Goal: Check status: Check status

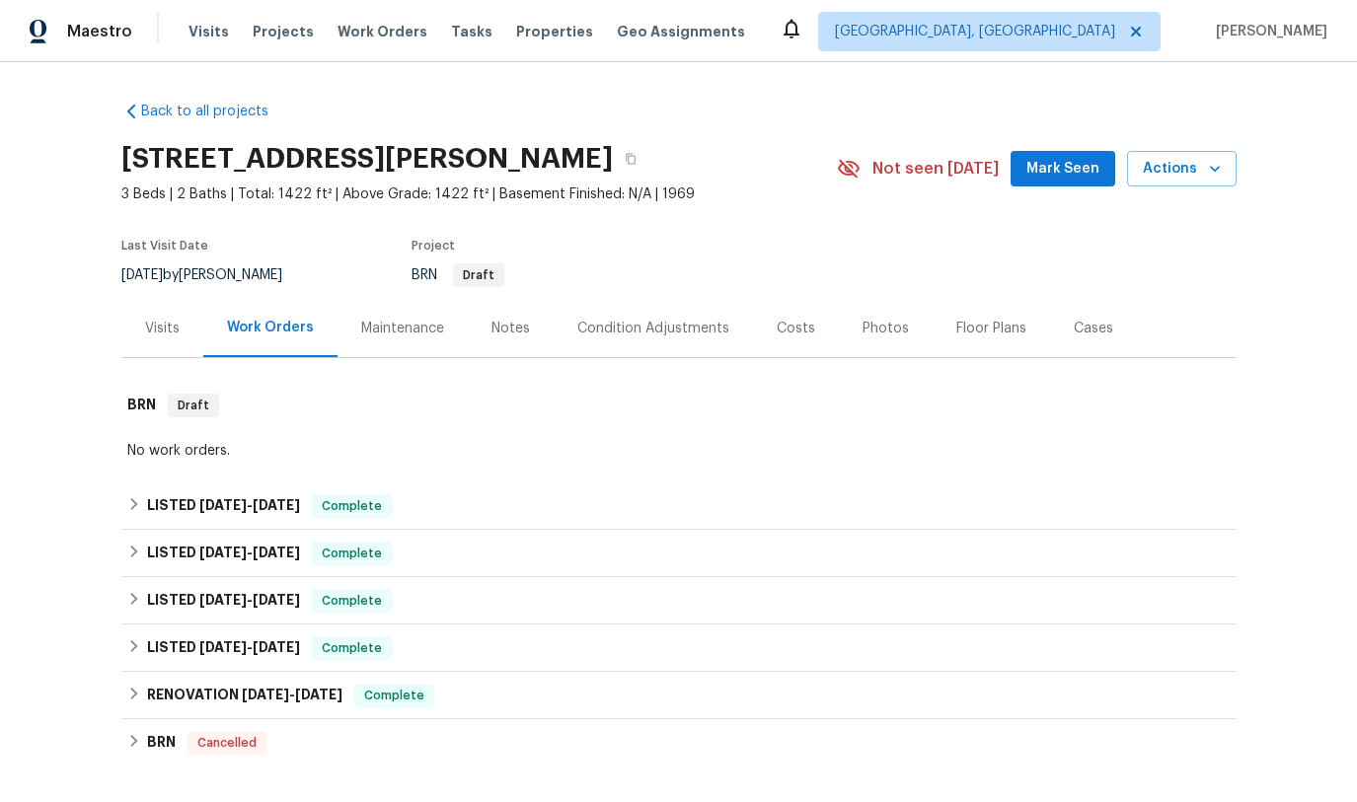
scroll to position [116, 0]
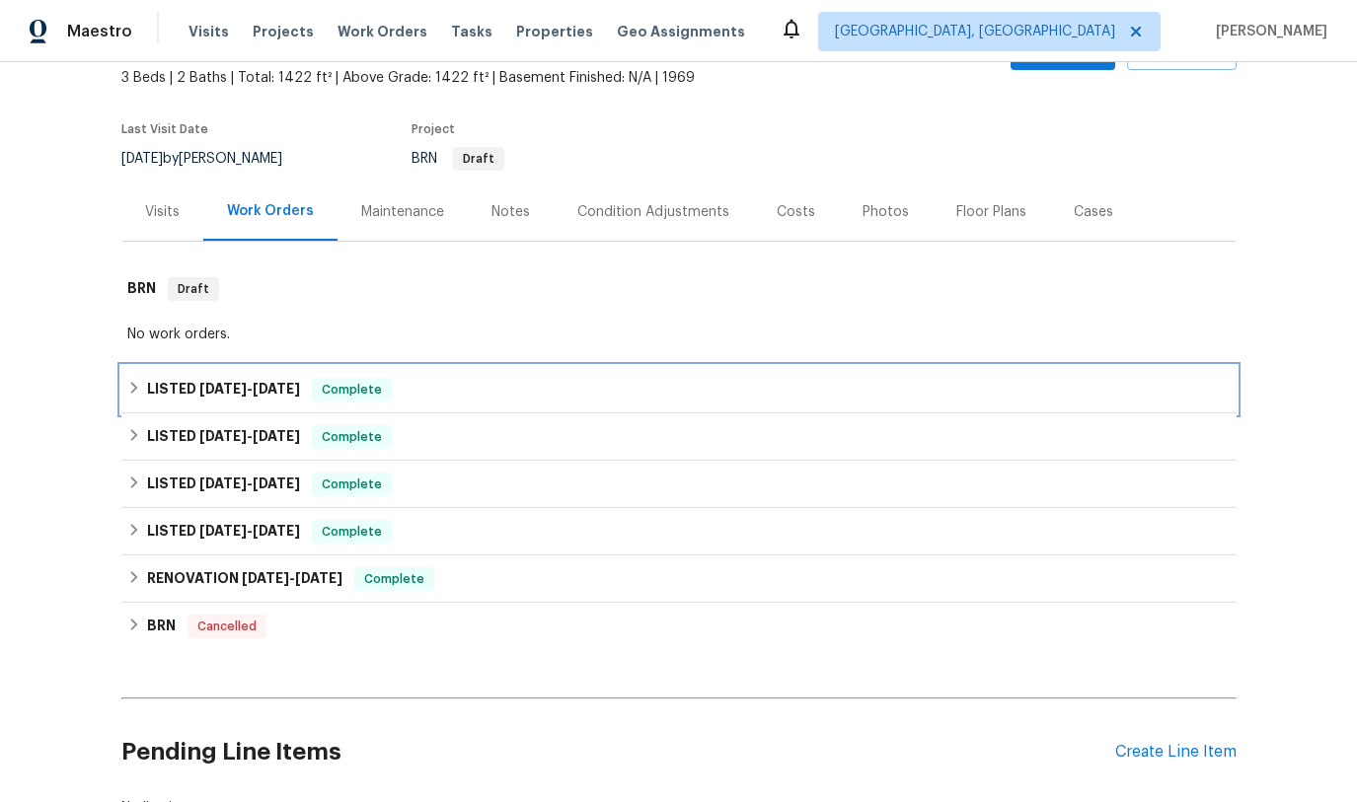
click at [253, 382] on span "[DATE] - [DATE]" at bounding box center [249, 389] width 101 height 14
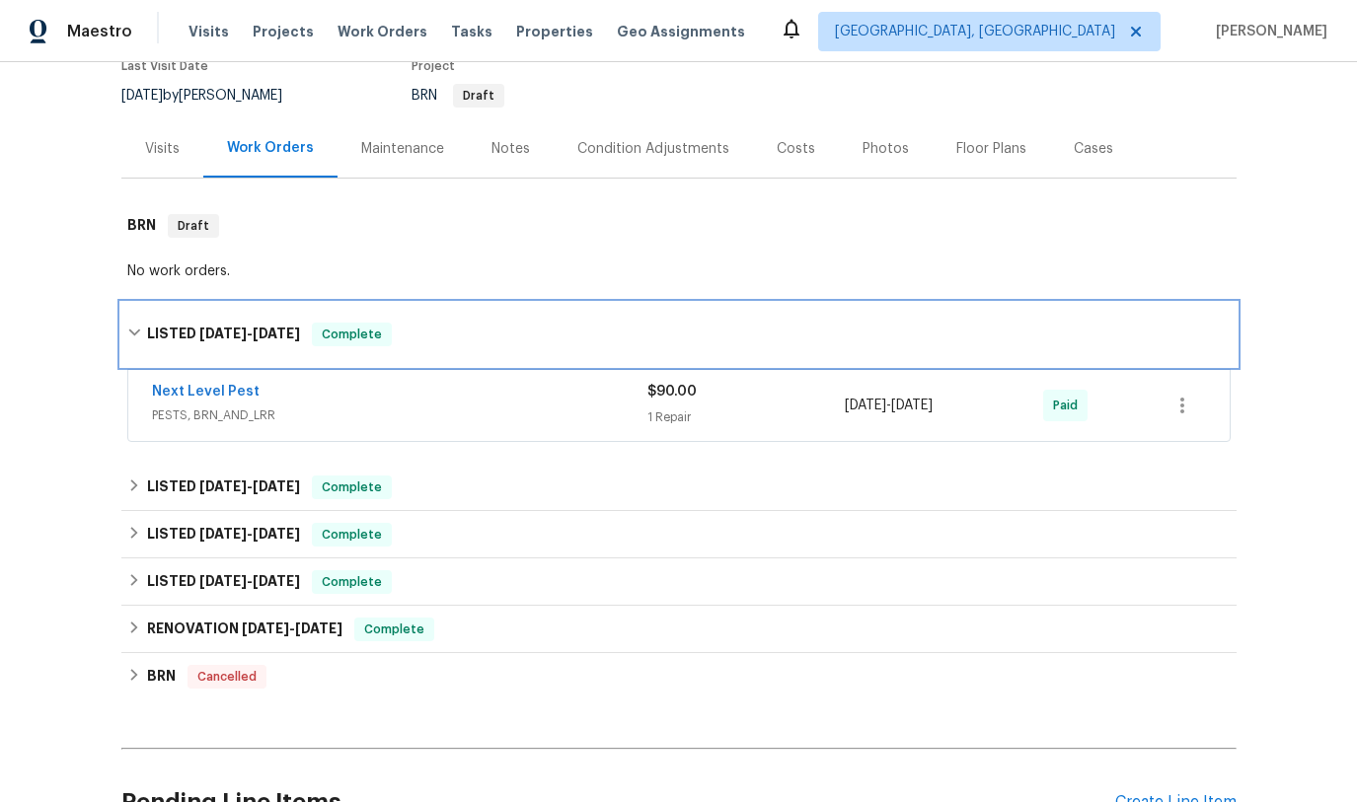
scroll to position [181, 0]
click at [218, 322] on h6 "LISTED [DATE] - [DATE]" at bounding box center [223, 334] width 153 height 24
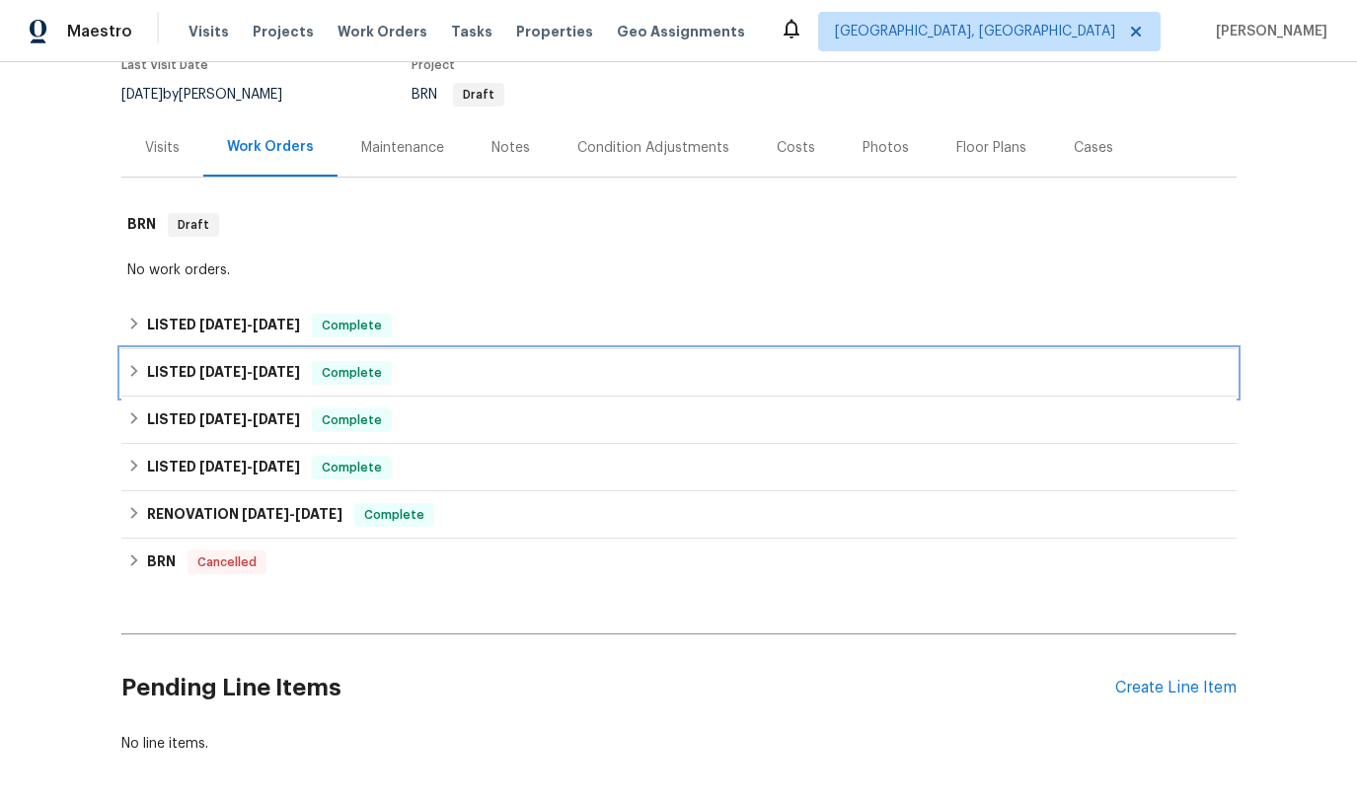
click at [234, 370] on span "[DATE]" at bounding box center [222, 372] width 47 height 14
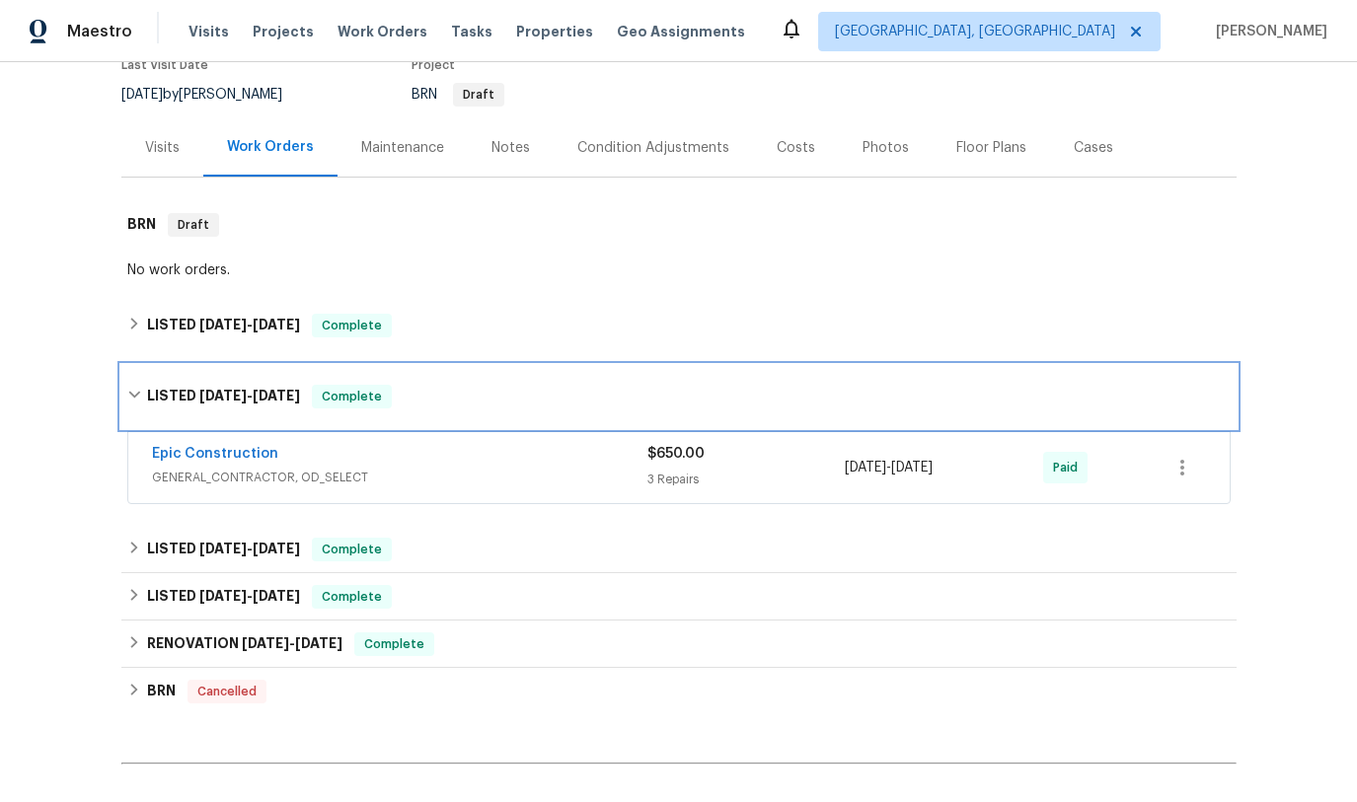
scroll to position [246, 0]
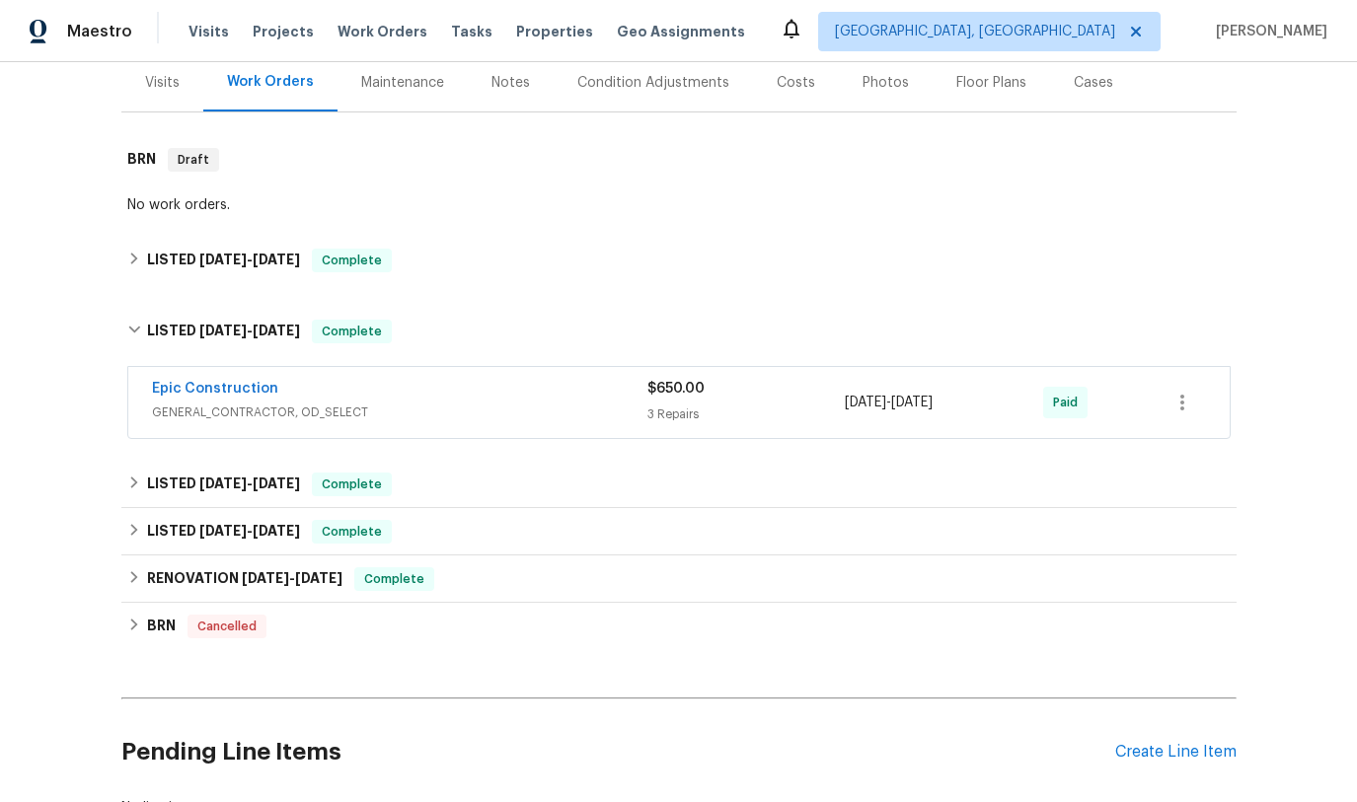
click at [414, 404] on span "GENERAL_CONTRACTOR, OD_SELECT" at bounding box center [399, 413] width 495 height 20
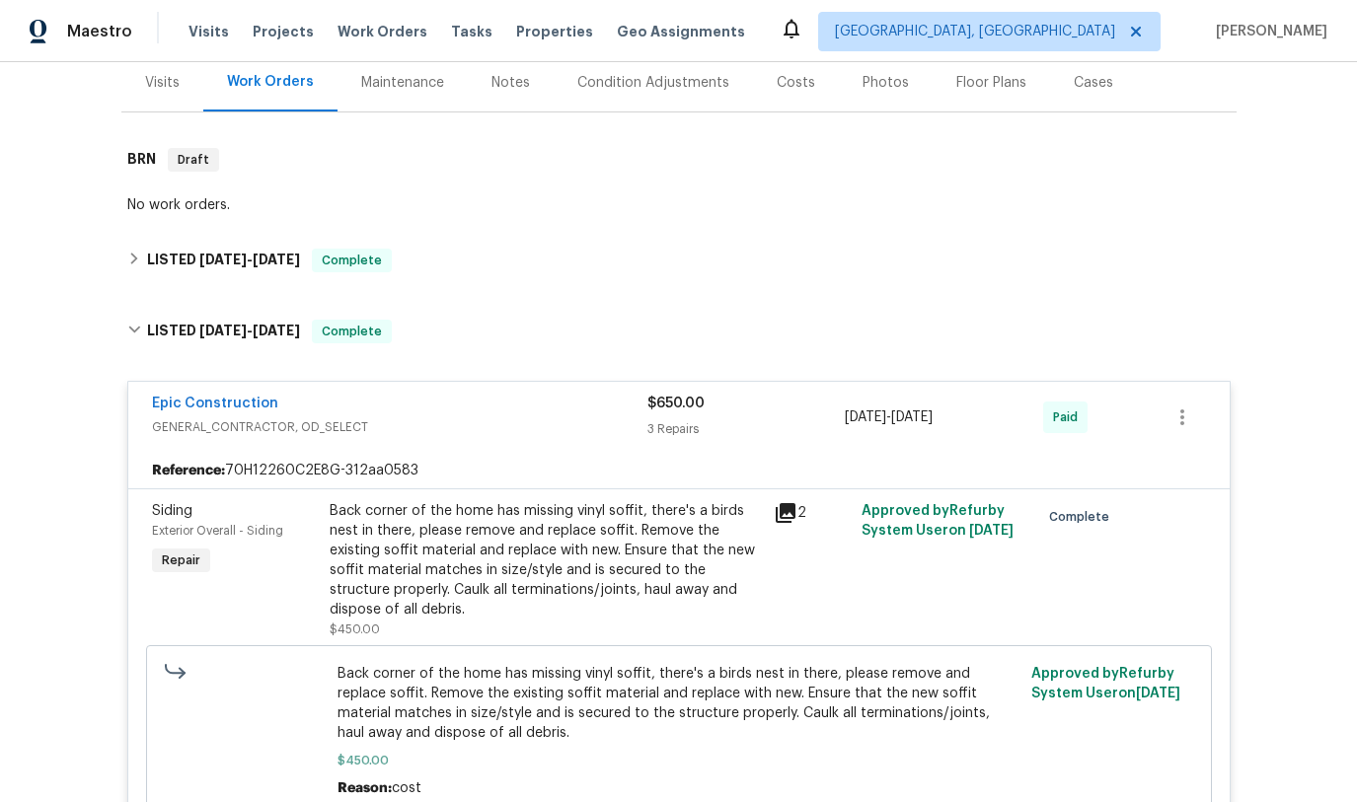
click at [414, 404] on div "Epic Construction" at bounding box center [399, 406] width 495 height 24
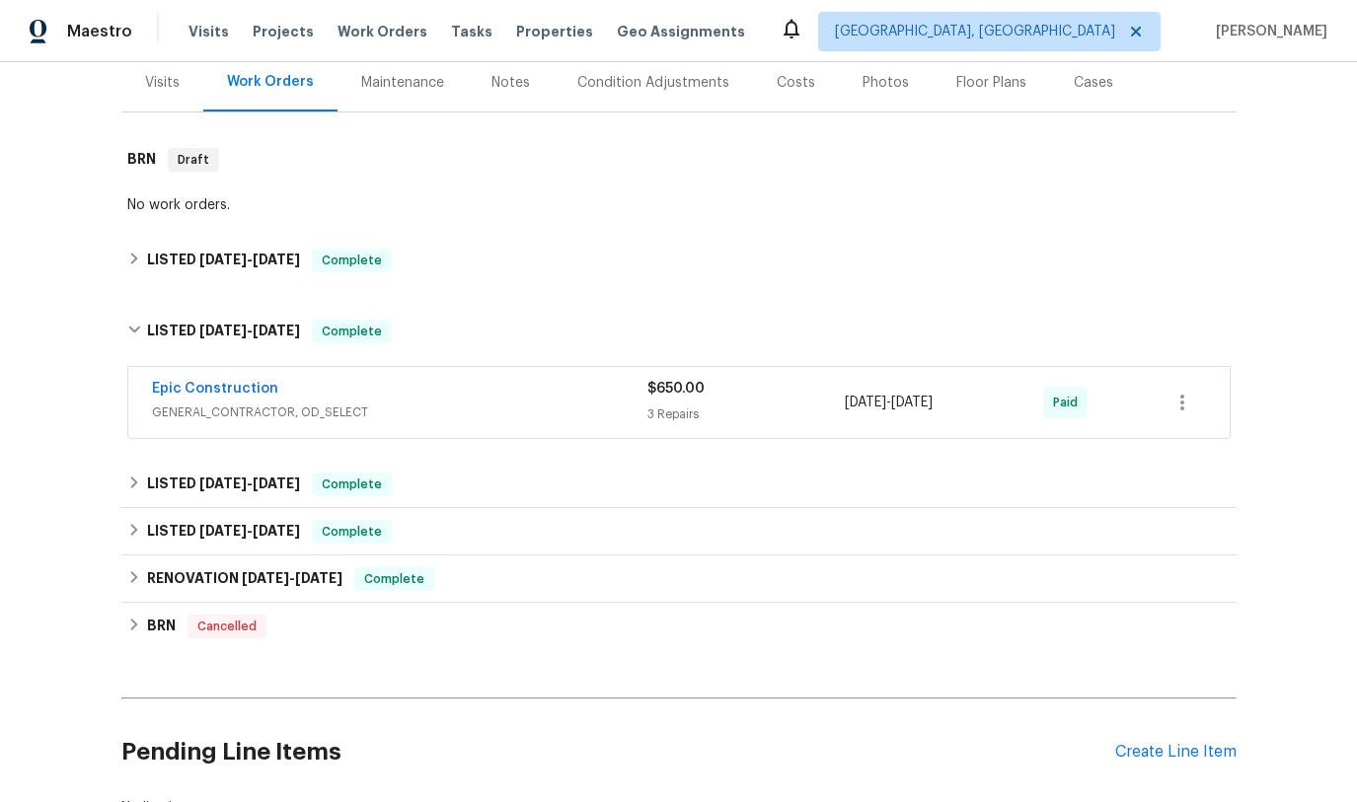
click at [245, 285] on div "Back to all projects [STREET_ADDRESS][PERSON_NAME] 3 Beds | 2 Baths | Total: 14…" at bounding box center [678, 337] width 1115 height 994
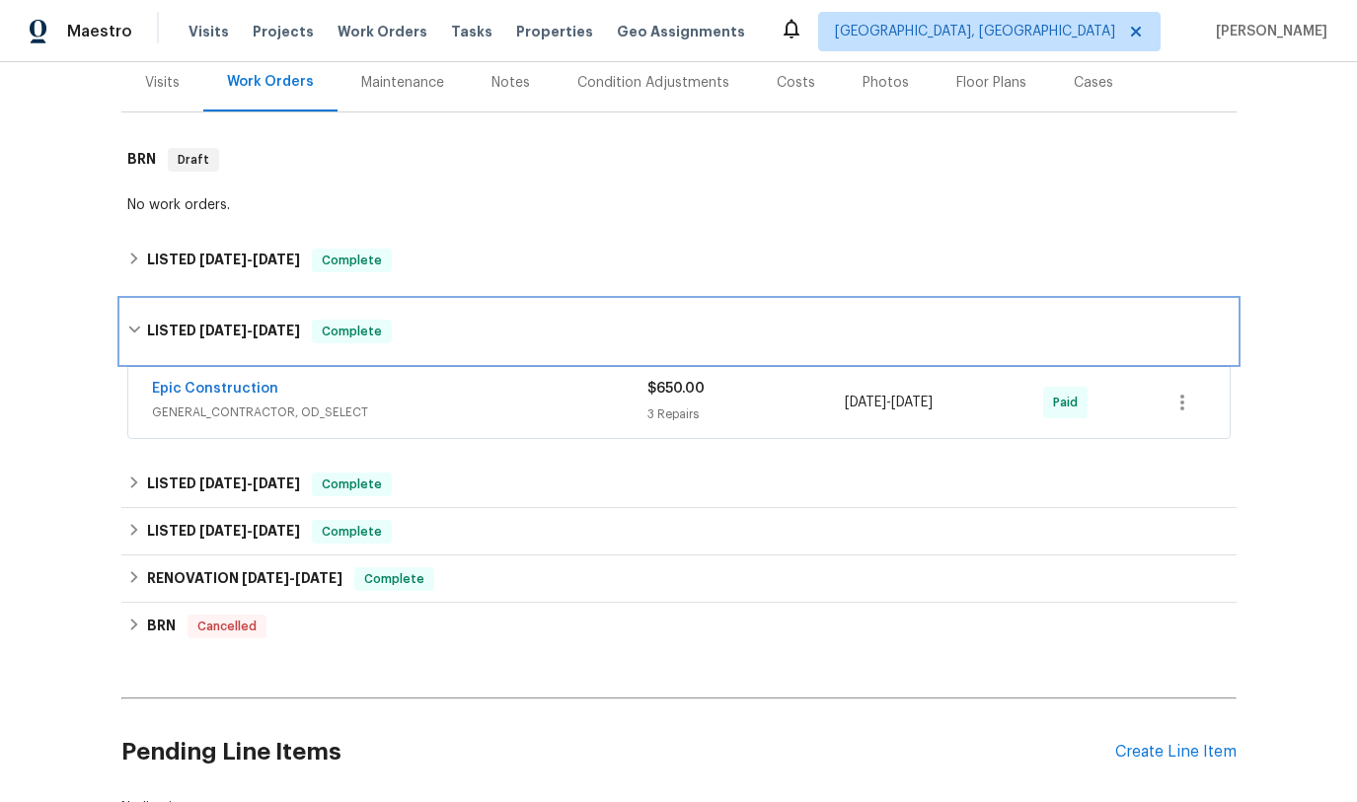
click at [237, 332] on span "[DATE]" at bounding box center [222, 331] width 47 height 14
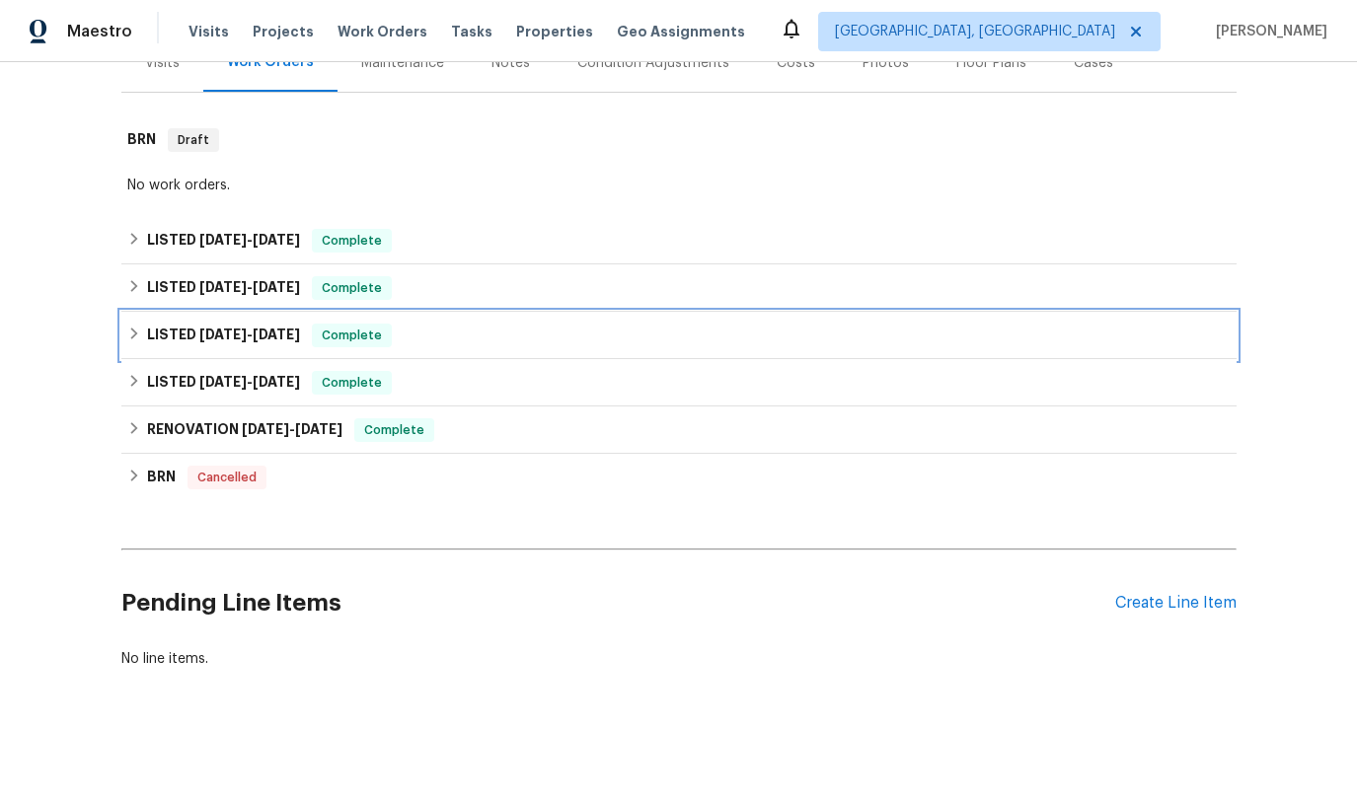
click at [278, 315] on div "LISTED [DATE] - [DATE] Complete" at bounding box center [678, 335] width 1115 height 47
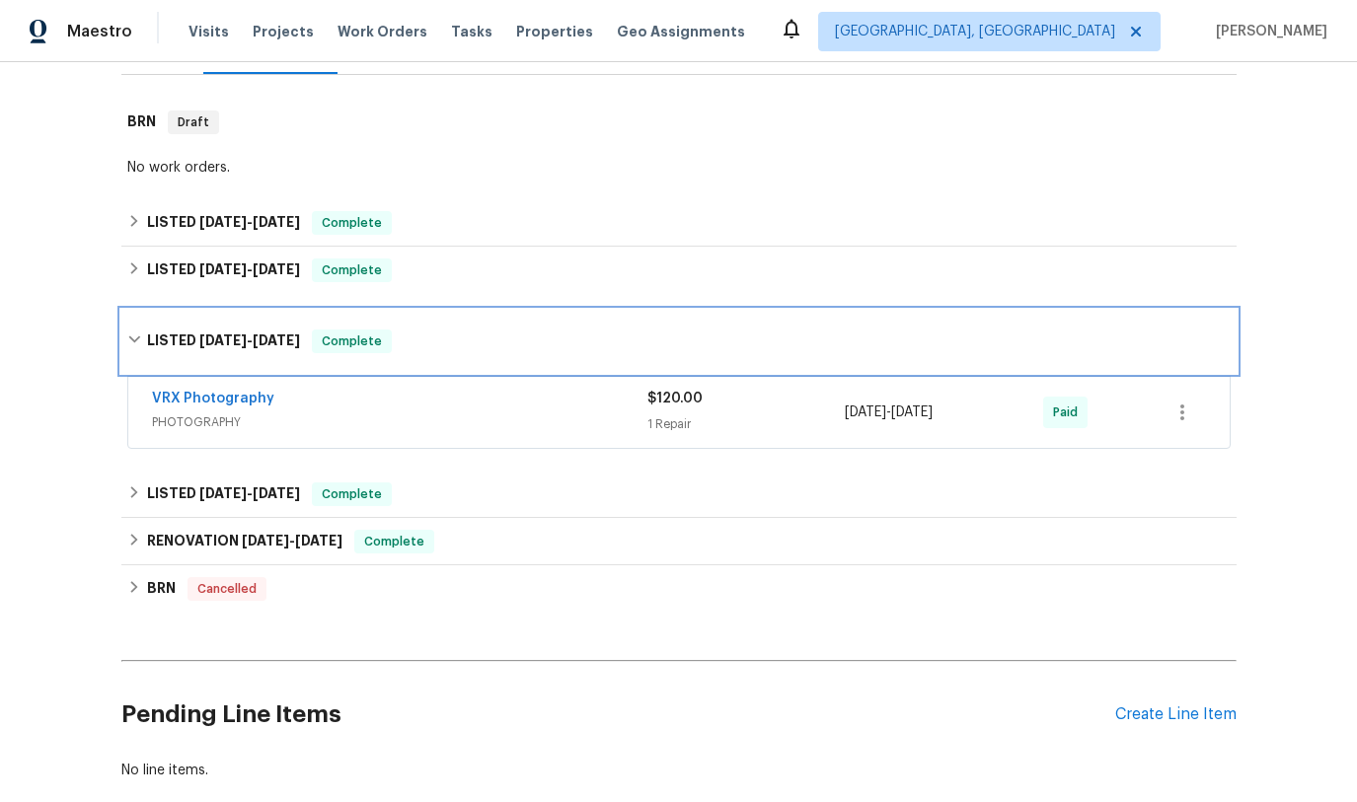
click at [193, 326] on div "LISTED [DATE] - [DATE] Complete" at bounding box center [678, 341] width 1115 height 63
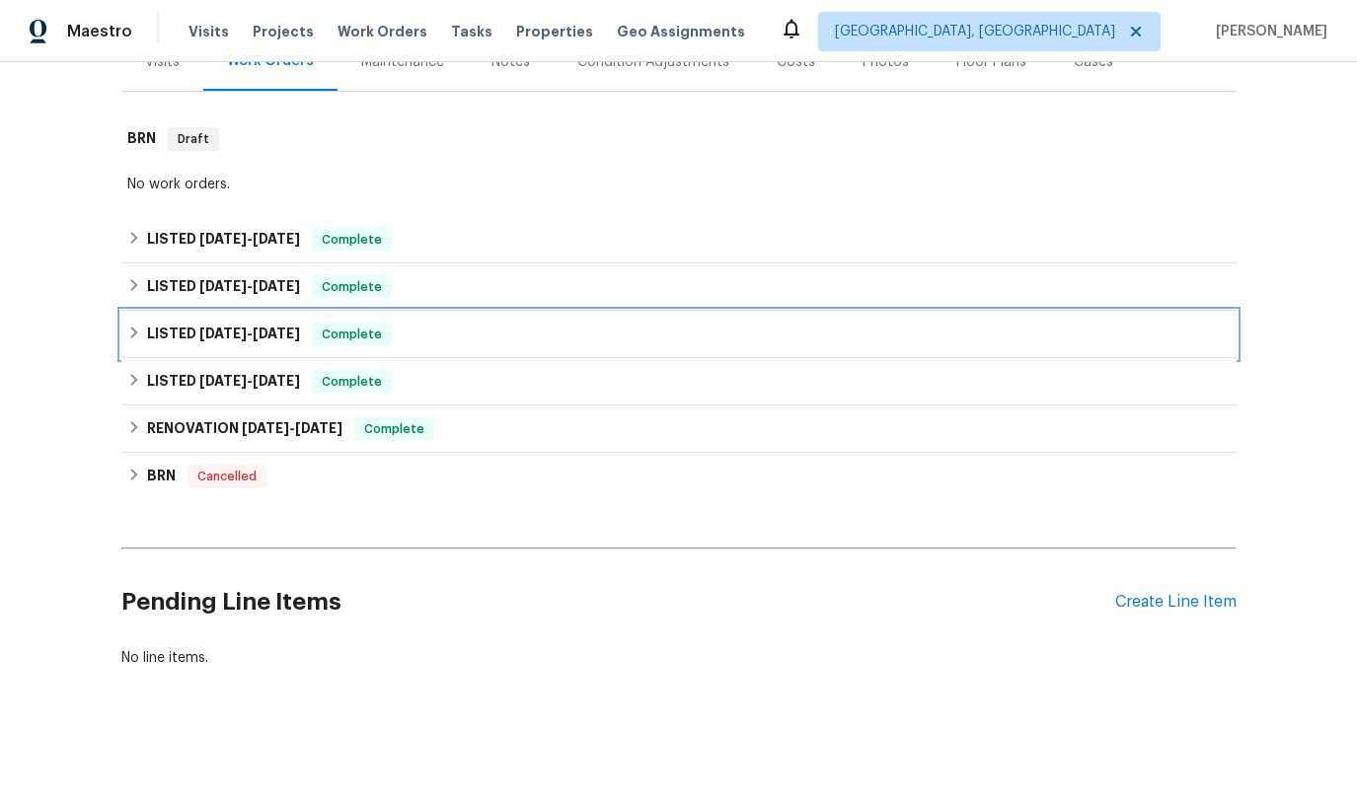
scroll to position [266, 0]
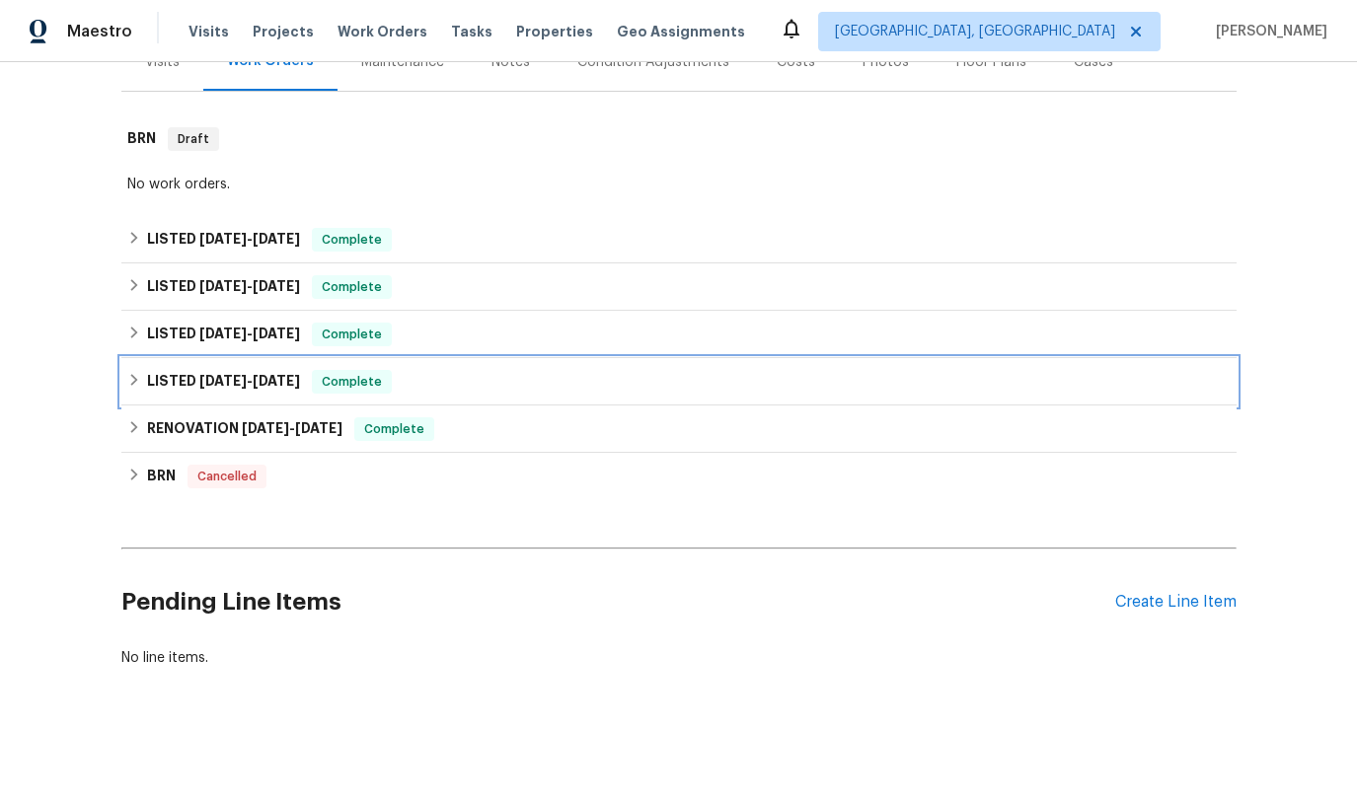
click at [232, 375] on span "[DATE]" at bounding box center [222, 381] width 47 height 14
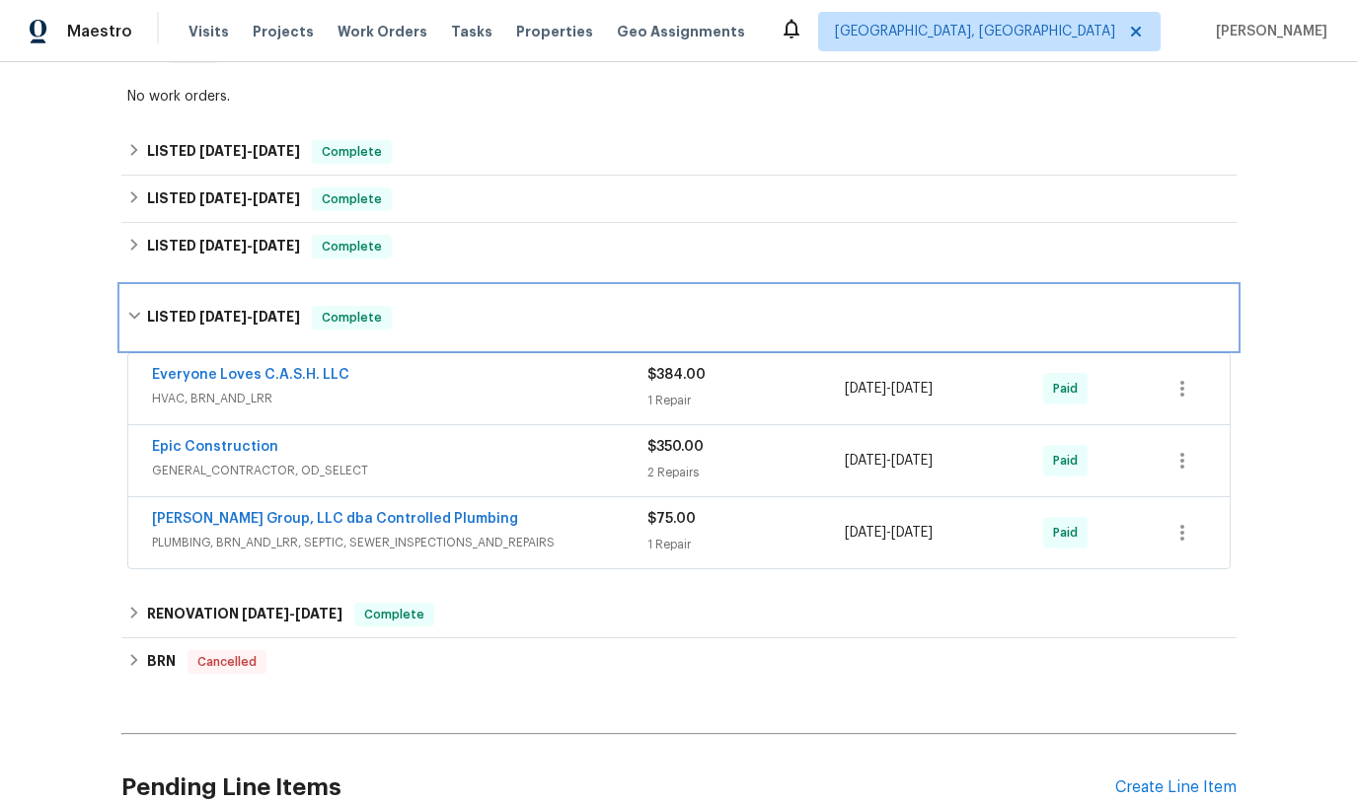
scroll to position [394, 0]
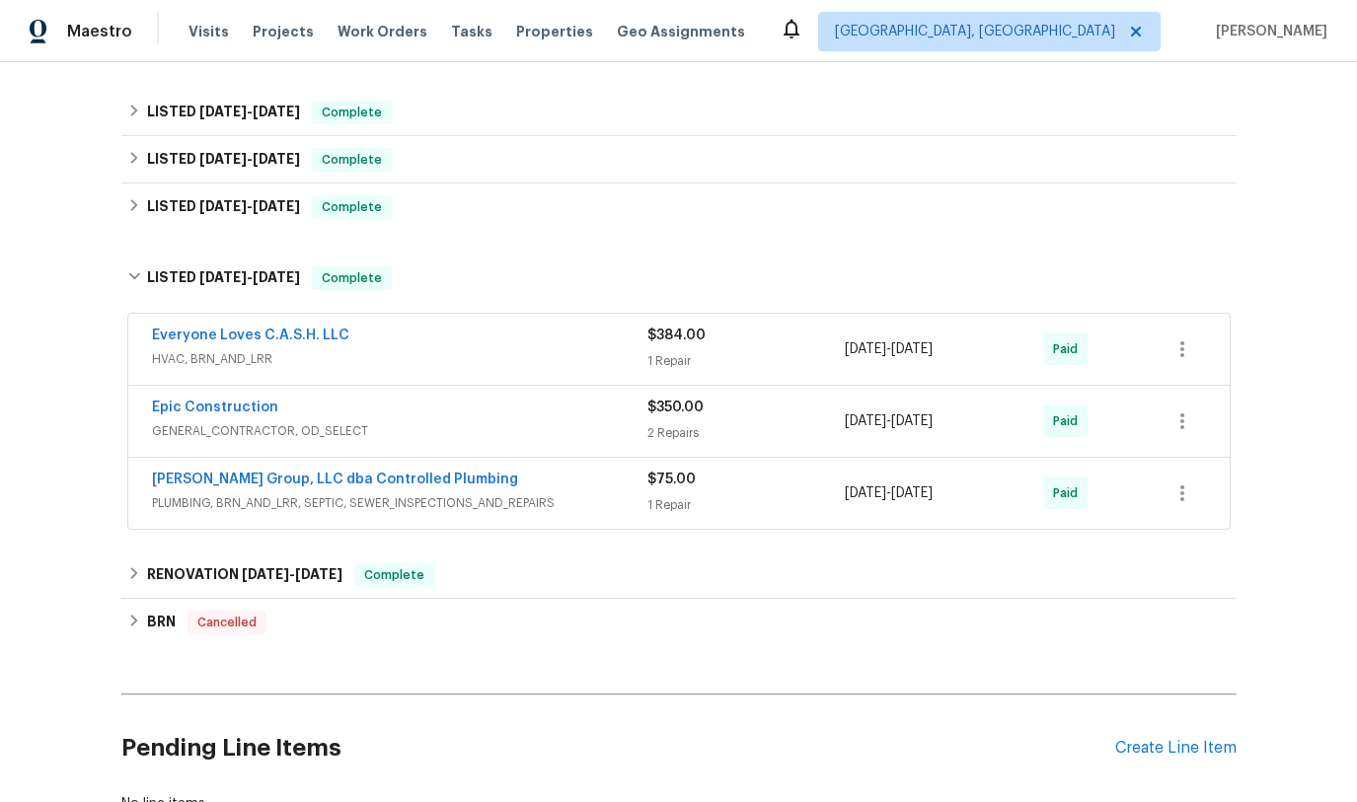
click at [518, 424] on span "GENERAL_CONTRACTOR, OD_SELECT" at bounding box center [399, 431] width 495 height 20
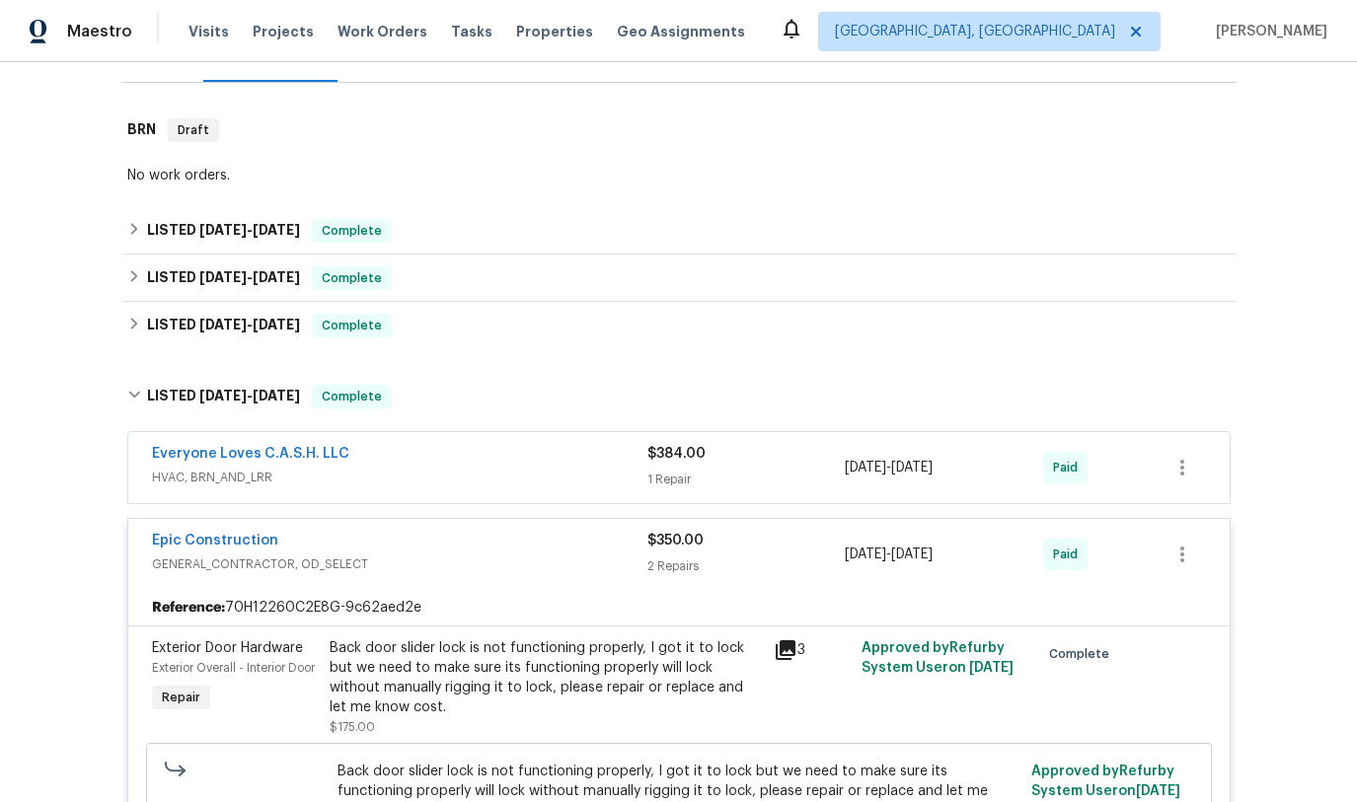
scroll to position [281, 0]
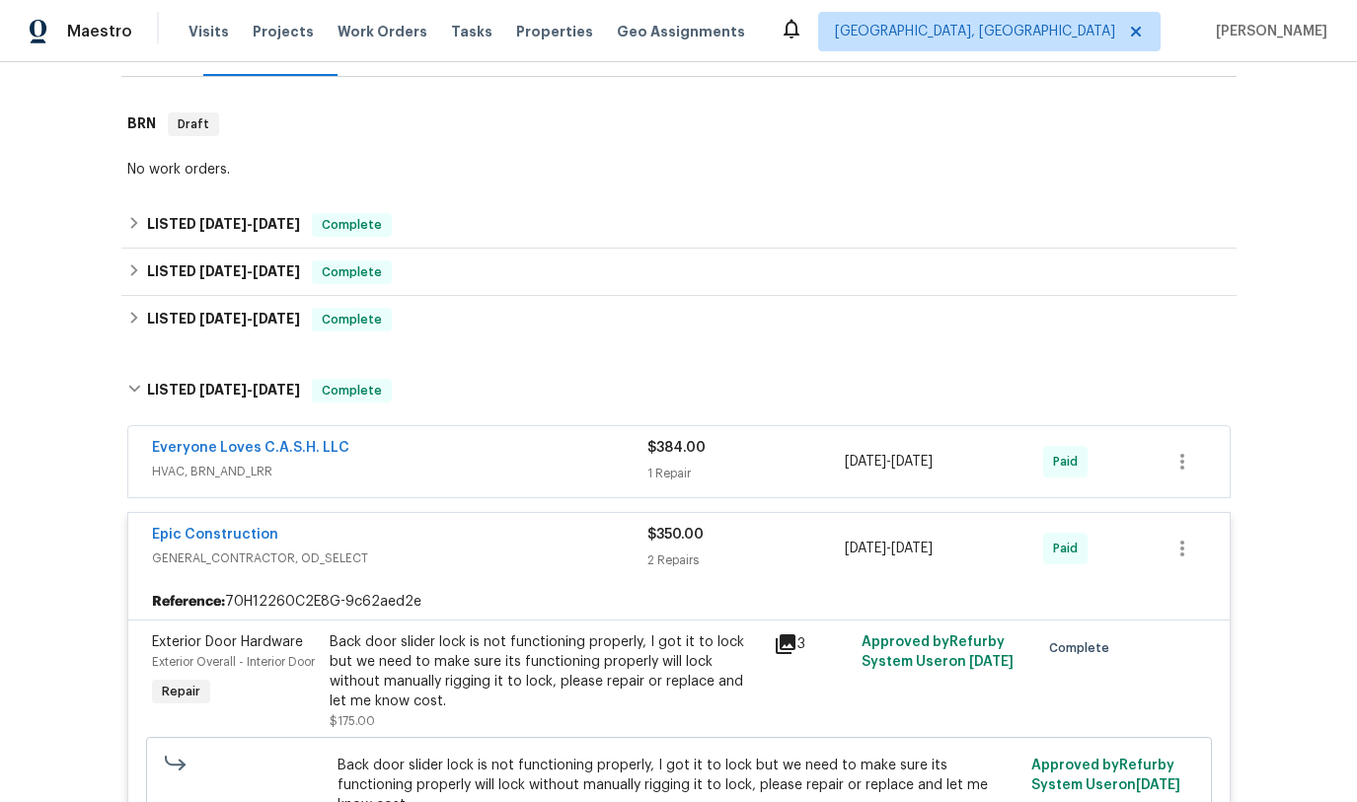
click at [532, 535] on div "Epic Construction" at bounding box center [399, 537] width 495 height 24
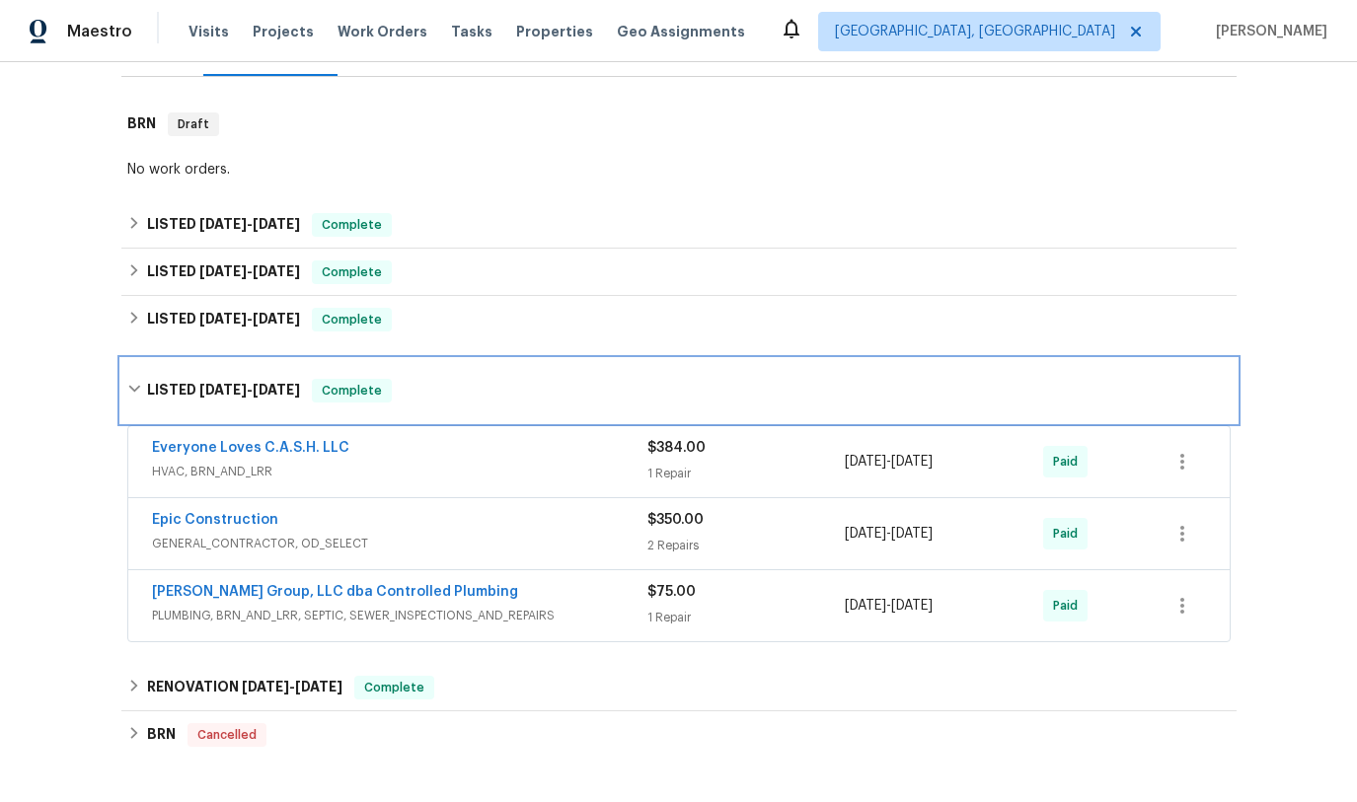
click at [217, 397] on h6 "LISTED [DATE] - [DATE]" at bounding box center [223, 391] width 153 height 24
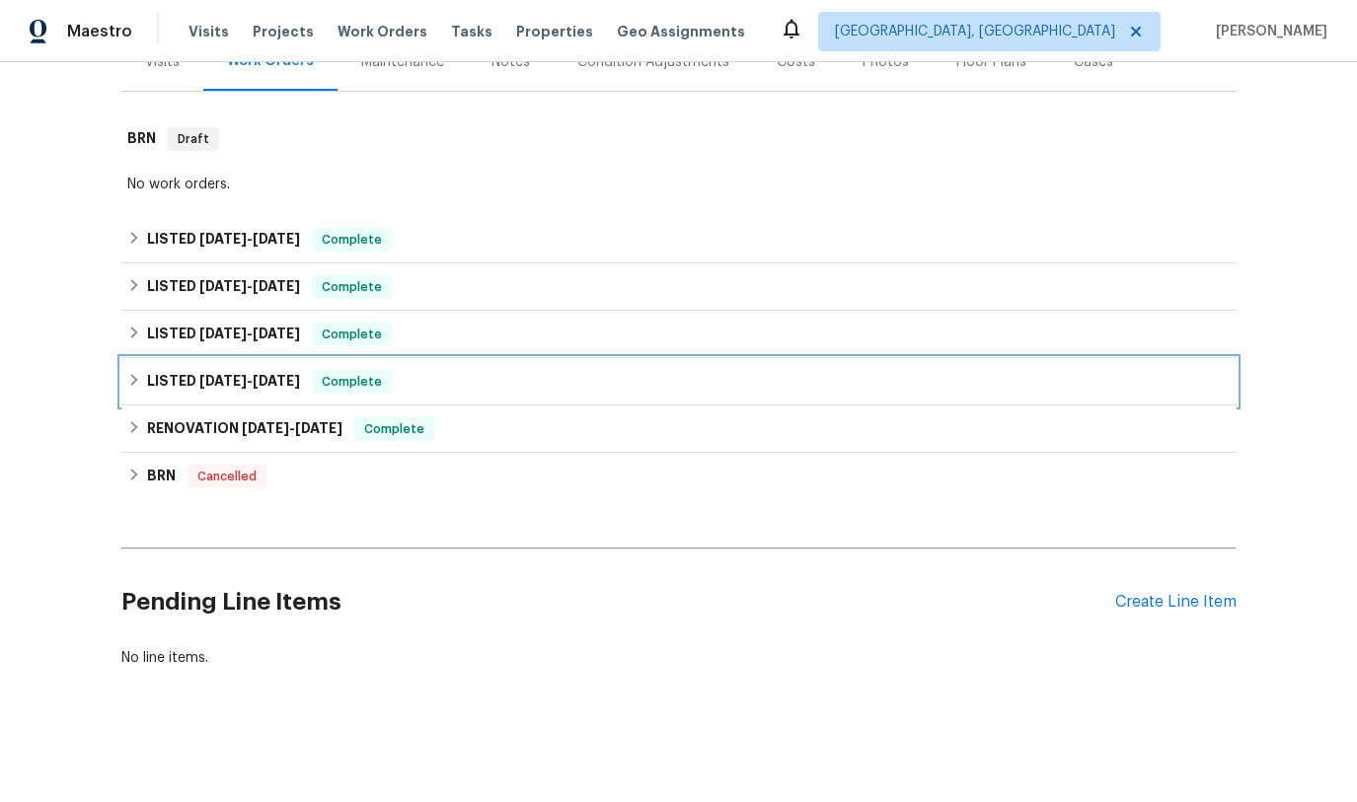
scroll to position [266, 0]
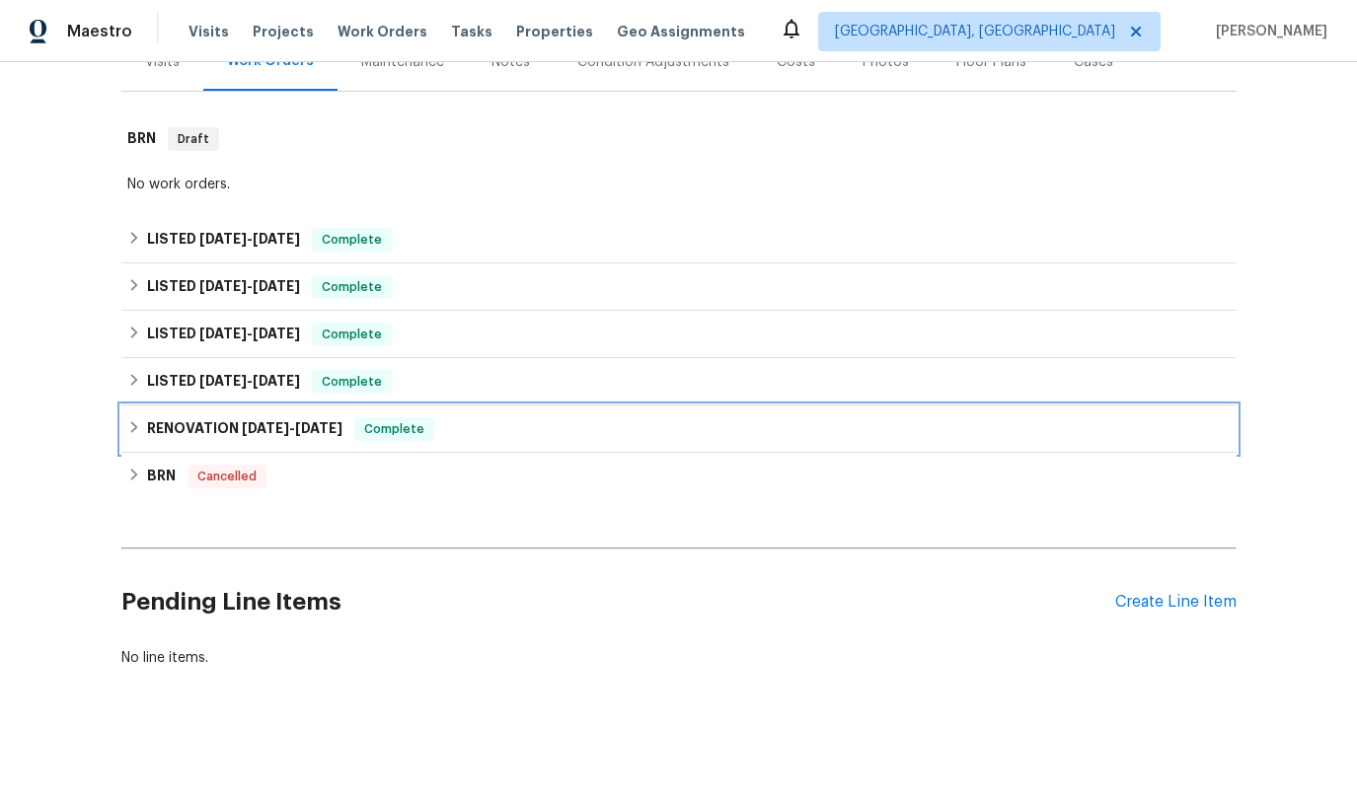
click at [312, 438] on h6 "RENOVATION [DATE] - [DATE]" at bounding box center [244, 429] width 195 height 24
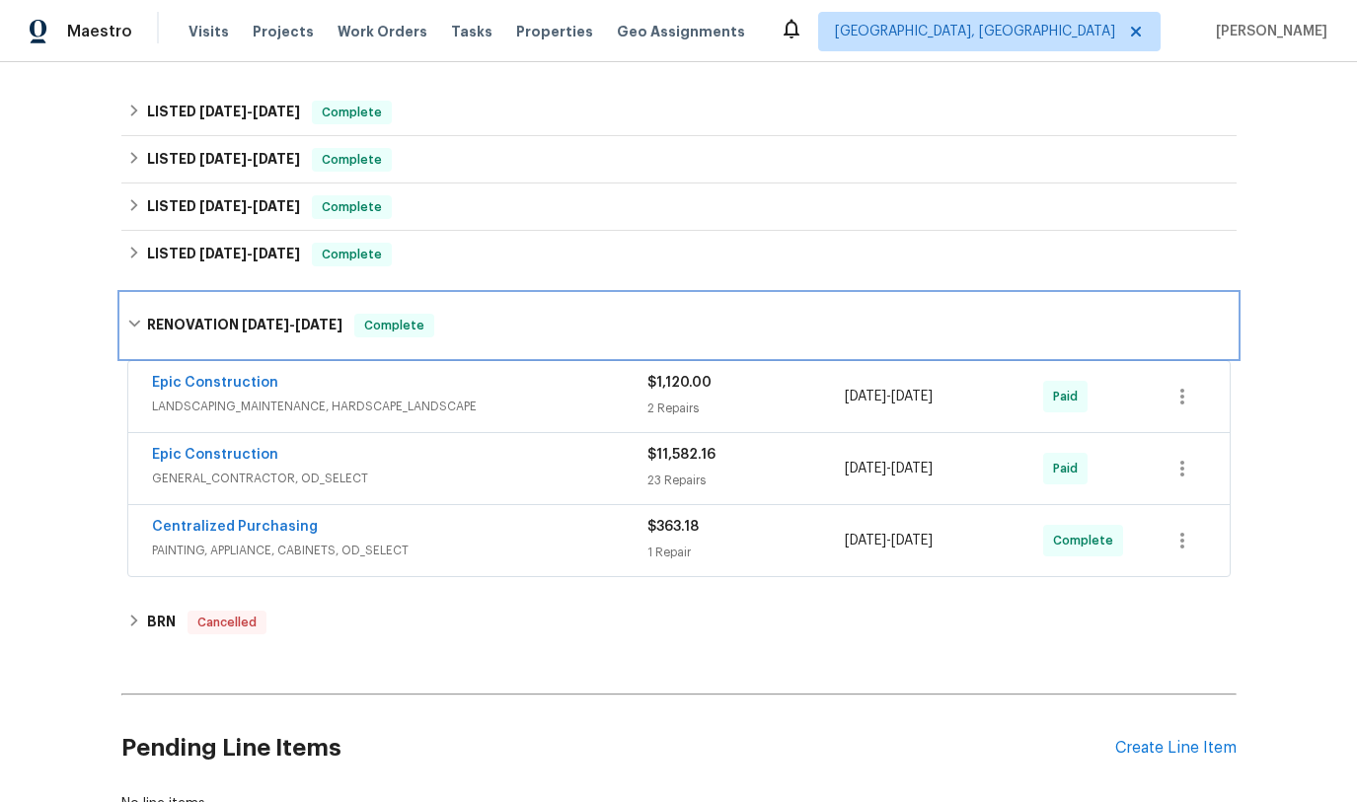
scroll to position [396, 0]
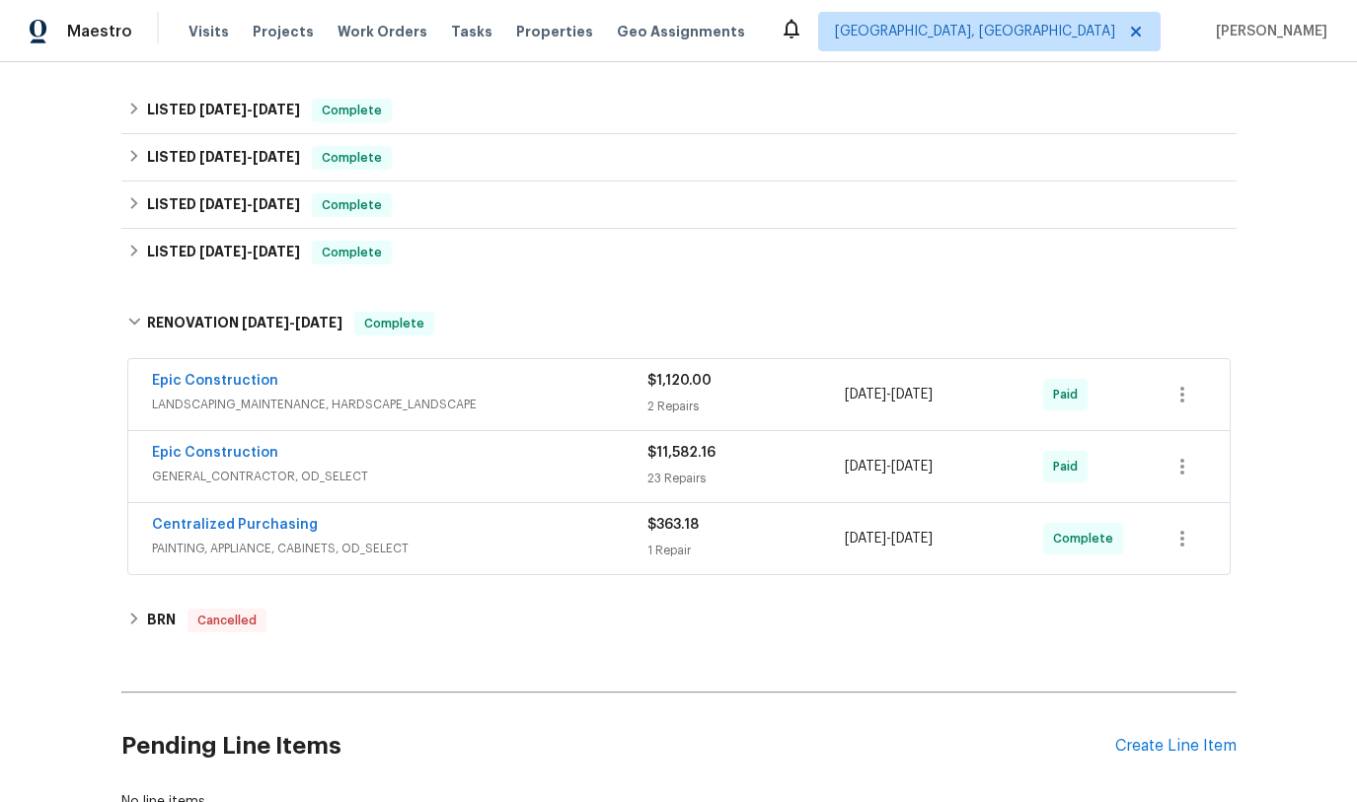
click at [536, 544] on span "PAINTING, APPLIANCE, CABINETS, OD_SELECT" at bounding box center [399, 549] width 495 height 20
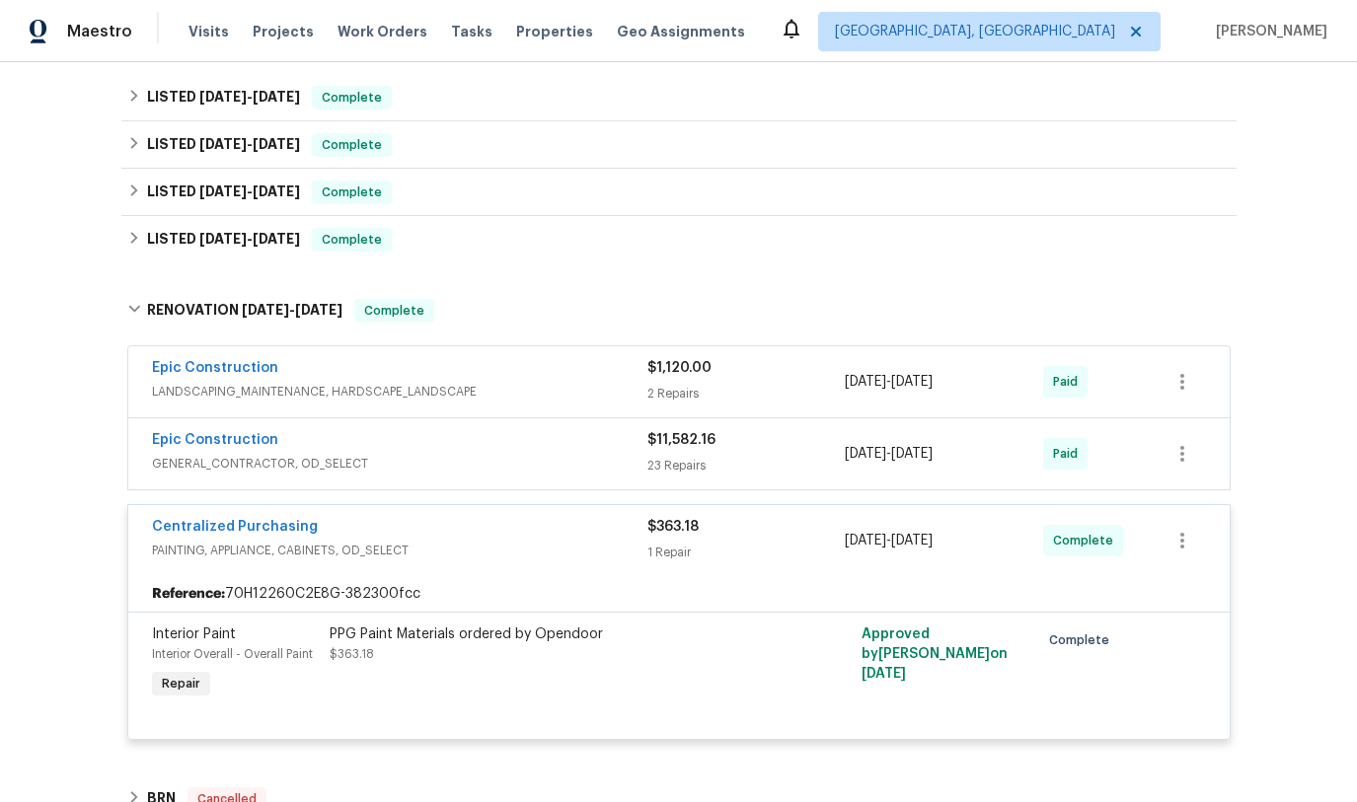
scroll to position [410, 0]
click at [536, 543] on span "PAINTING, APPLIANCE, CABINETS, OD_SELECT" at bounding box center [399, 550] width 495 height 20
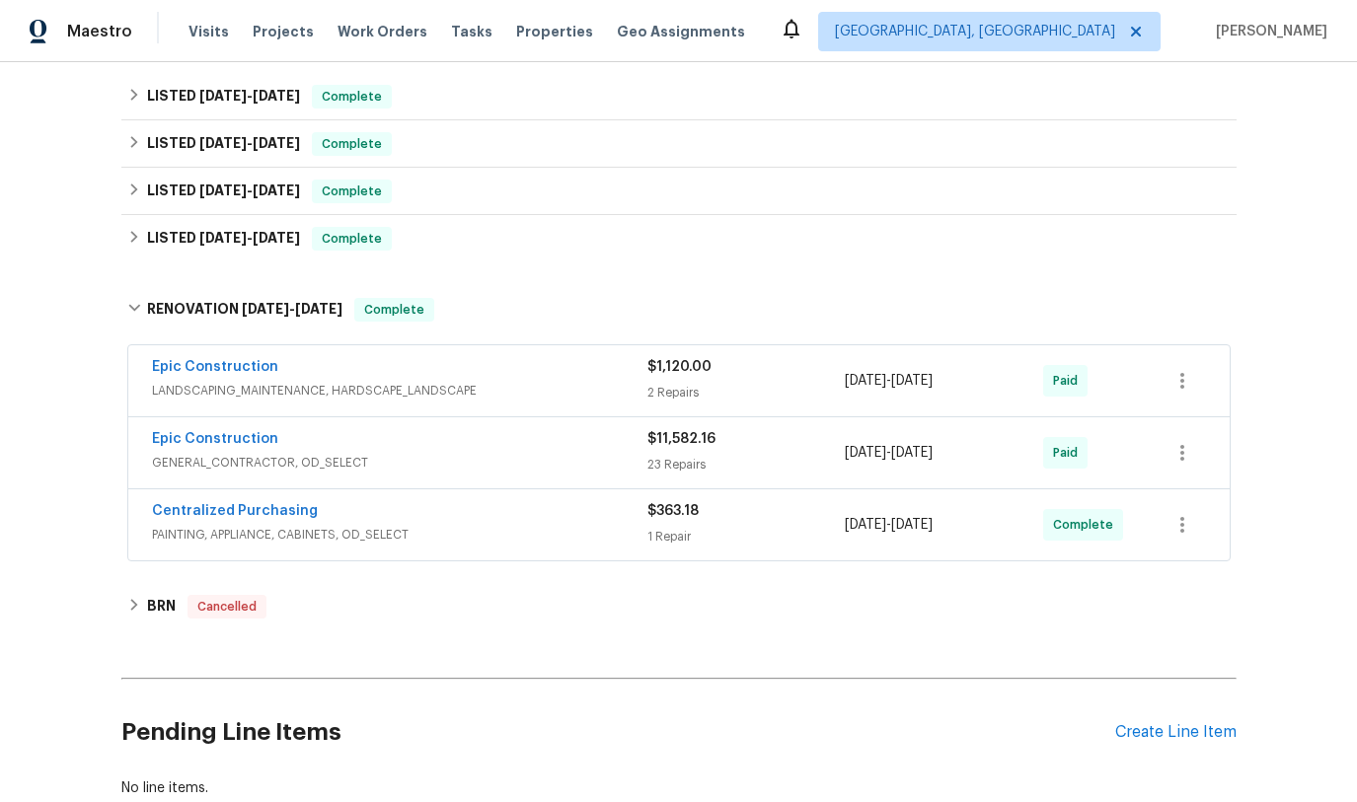
drag, startPoint x: 560, startPoint y: 448, endPoint x: 554, endPoint y: 469, distance: 21.6
click at [560, 448] on div "Epic Construction" at bounding box center [399, 441] width 495 height 24
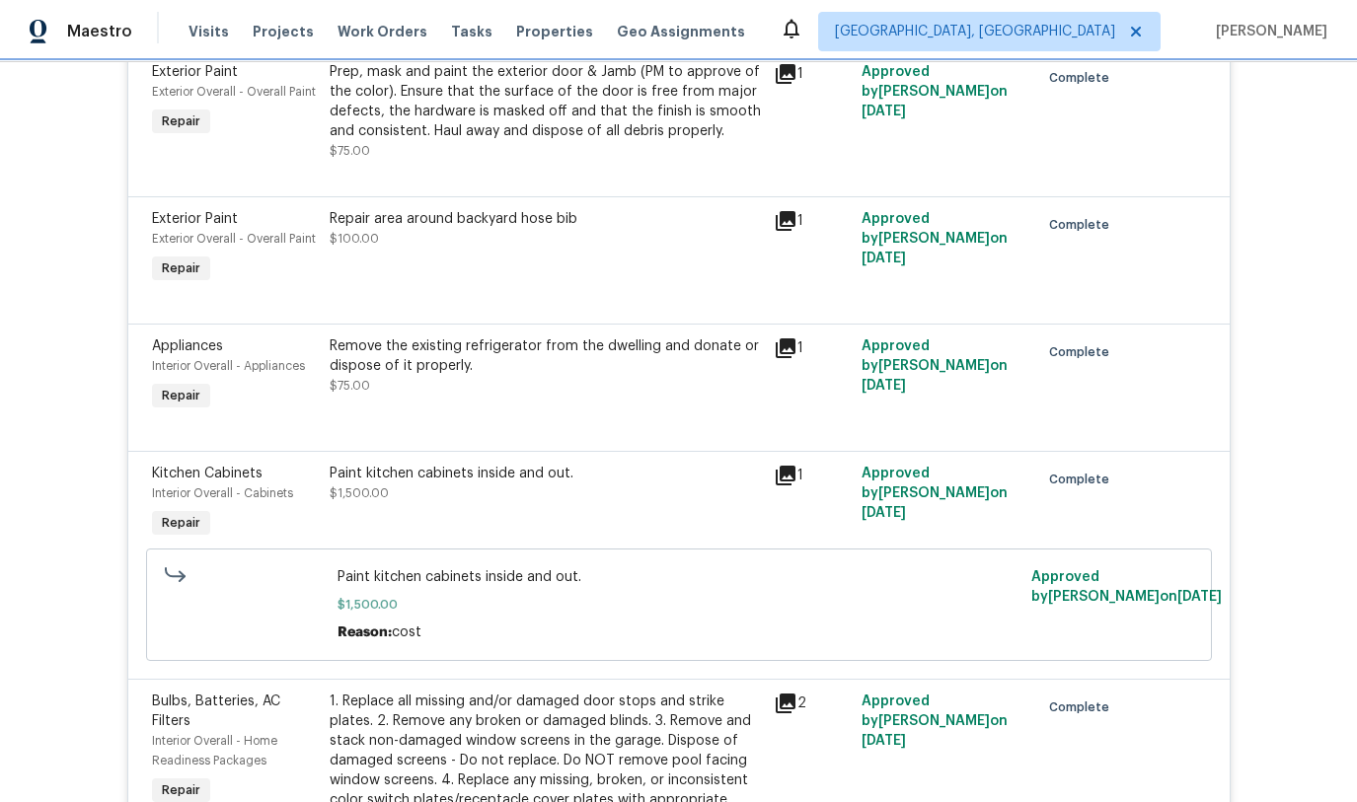
scroll to position [0, 0]
